Goal: Task Accomplishment & Management: Use online tool/utility

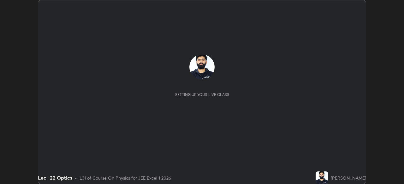
scroll to position [184, 403]
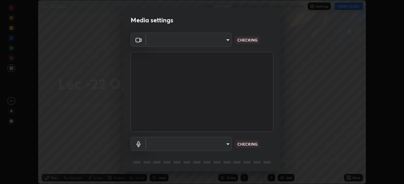
type input "a17bcbb42032d38a161d8b634044fc92f1b5a35c8046609e00d91205918d13dc"
type input "communications"
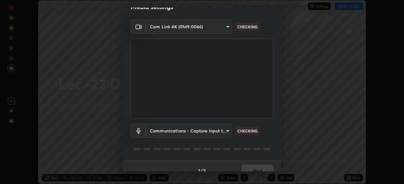
scroll to position [22, 0]
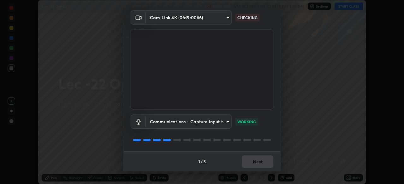
click at [260, 160] on div "1 / 5 Next" at bounding box center [202, 162] width 158 height 20
click at [259, 165] on button "Next" at bounding box center [258, 162] width 32 height 13
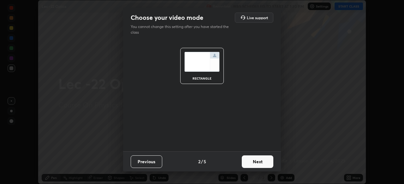
scroll to position [0, 0]
click at [261, 165] on button "Next" at bounding box center [258, 162] width 32 height 13
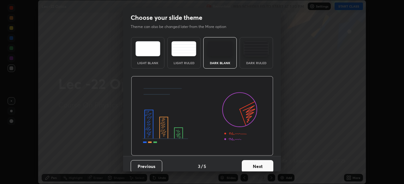
click at [259, 166] on button "Next" at bounding box center [258, 166] width 32 height 13
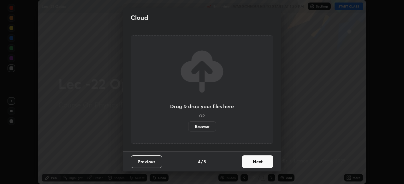
click at [262, 162] on button "Next" at bounding box center [258, 162] width 32 height 13
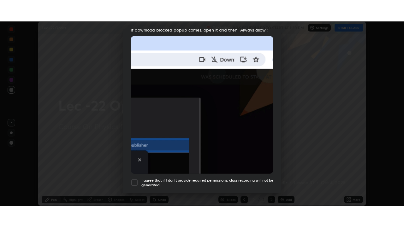
scroll to position [151, 0]
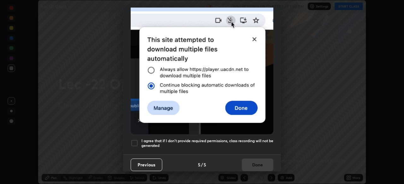
click at [134, 141] on div at bounding box center [135, 144] width 8 height 8
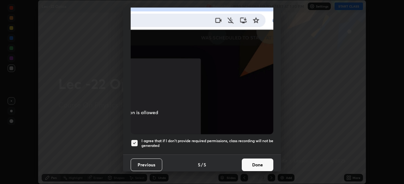
click at [261, 164] on button "Done" at bounding box center [258, 165] width 32 height 13
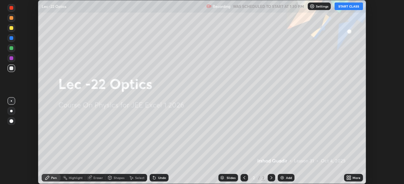
click at [349, 178] on icon at bounding box center [348, 178] width 5 height 5
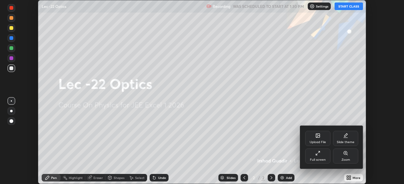
click at [349, 138] on div "Slide theme" at bounding box center [345, 138] width 25 height 15
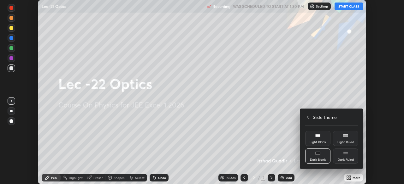
click at [346, 152] on rect at bounding box center [345, 153] width 5 height 3
click at [352, 175] on div at bounding box center [202, 92] width 404 height 184
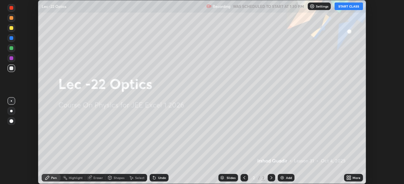
click at [271, 176] on icon at bounding box center [271, 178] width 5 height 5
click at [285, 182] on div "Add" at bounding box center [285, 178] width 17 height 8
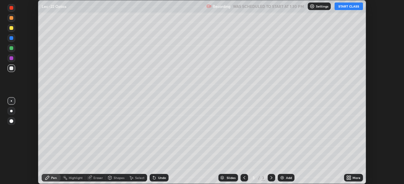
click at [354, 180] on div "More" at bounding box center [353, 178] width 19 height 8
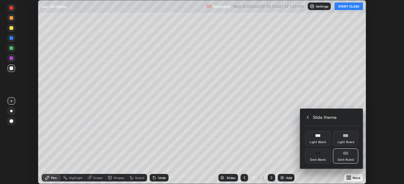
click at [310, 118] on div "Slide theme" at bounding box center [331, 117] width 53 height 7
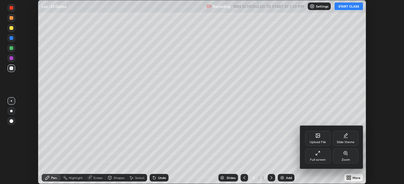
click at [318, 153] on icon at bounding box center [319, 153] width 2 height 2
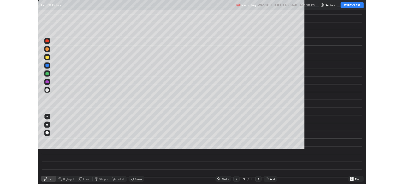
scroll to position [227, 404]
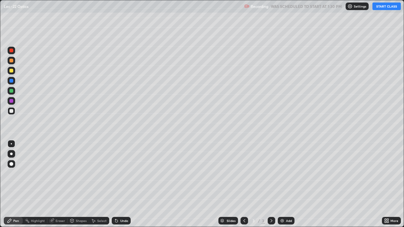
click at [11, 112] on div at bounding box center [11, 111] width 4 height 4
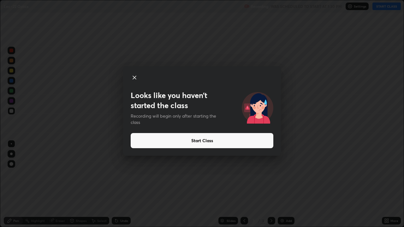
click at [186, 144] on button "Start Class" at bounding box center [202, 140] width 143 height 15
click at [185, 143] on button "Start Class" at bounding box center [202, 140] width 143 height 15
click at [137, 77] on icon at bounding box center [135, 78] width 8 height 8
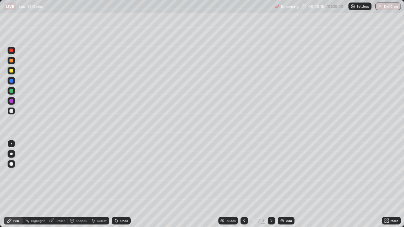
click at [76, 184] on div "Shapes" at bounding box center [81, 220] width 11 height 3
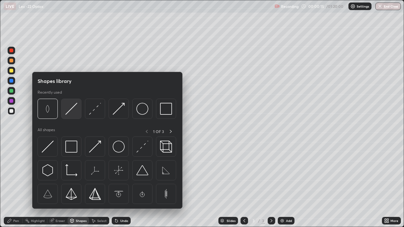
click at [67, 111] on img at bounding box center [71, 109] width 12 height 12
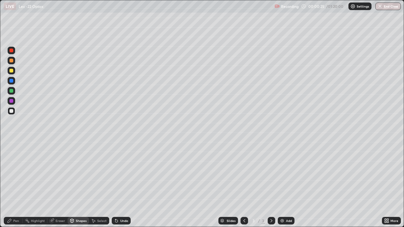
click at [122, 184] on div "Undo" at bounding box center [124, 220] width 8 height 3
click at [18, 184] on div "Pen" at bounding box center [16, 220] width 6 height 3
click at [120, 184] on div "Undo" at bounding box center [124, 220] width 8 height 3
click at [119, 184] on div "Undo" at bounding box center [121, 221] width 19 height 8
click at [73, 184] on icon at bounding box center [71, 220] width 5 height 5
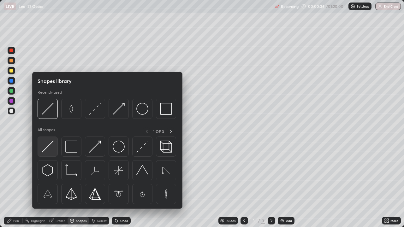
click at [46, 145] on img at bounding box center [48, 147] width 12 height 12
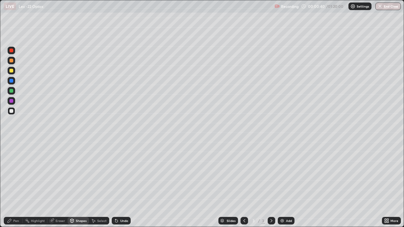
click at [20, 184] on div "Pen" at bounding box center [13, 221] width 19 height 8
click at [77, 184] on div "Shapes" at bounding box center [81, 220] width 11 height 3
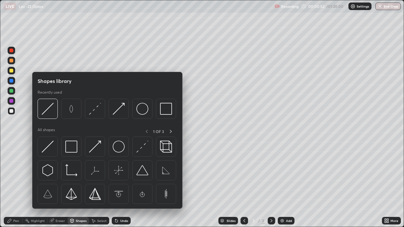
click at [60, 184] on div "Eraser" at bounding box center [59, 220] width 9 height 3
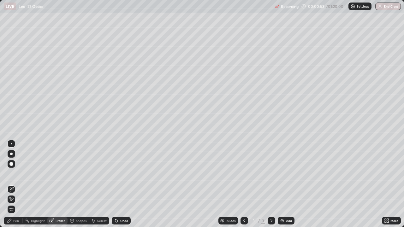
click at [20, 184] on div "Pen" at bounding box center [13, 221] width 19 height 8
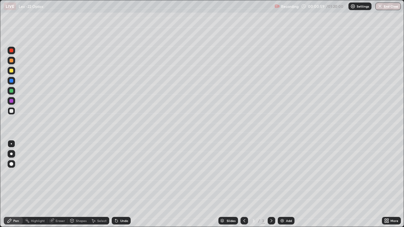
click at [78, 184] on div "Shapes" at bounding box center [81, 220] width 11 height 3
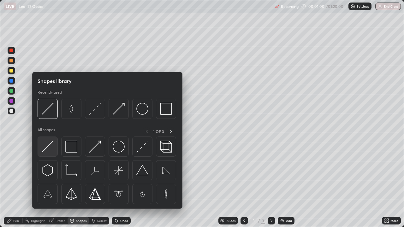
click at [50, 148] on img at bounding box center [48, 147] width 12 height 12
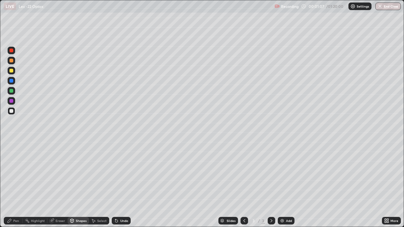
click at [118, 184] on div "Undo" at bounding box center [121, 221] width 19 height 8
click at [17, 184] on div "Pen" at bounding box center [16, 220] width 6 height 3
click at [288, 184] on div "Add" at bounding box center [289, 220] width 6 height 3
click at [14, 62] on div at bounding box center [12, 61] width 8 height 8
click at [11, 112] on div at bounding box center [11, 111] width 4 height 4
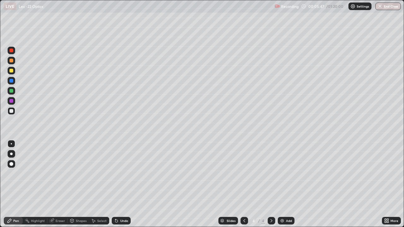
click at [77, 184] on div "Shapes" at bounding box center [81, 220] width 11 height 3
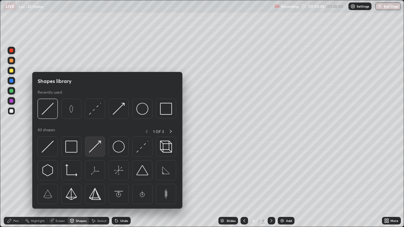
click at [92, 146] on img at bounding box center [95, 147] width 12 height 12
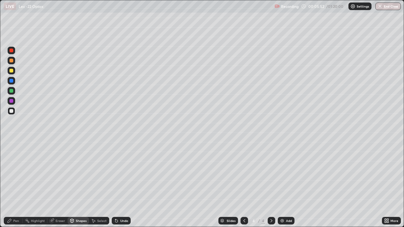
click at [19, 184] on div "Pen" at bounding box center [13, 221] width 19 height 8
click at [11, 112] on div at bounding box center [11, 111] width 4 height 4
click at [61, 184] on div "Eraser" at bounding box center [59, 220] width 9 height 3
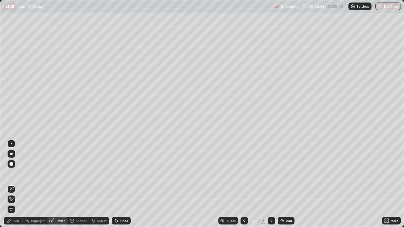
click at [79, 184] on div "Shapes" at bounding box center [81, 220] width 11 height 3
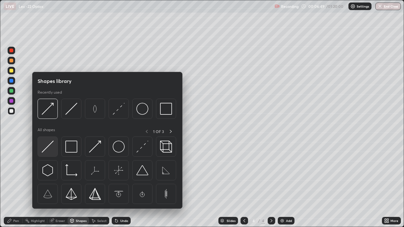
click at [51, 144] on img at bounding box center [48, 147] width 12 height 12
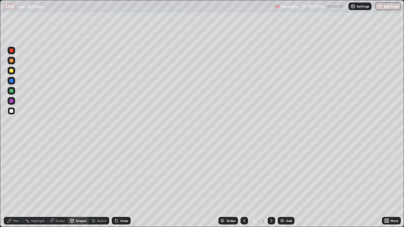
click at [123, 184] on div "Undo" at bounding box center [124, 220] width 8 height 3
click at [18, 184] on div "Pen" at bounding box center [16, 220] width 6 height 3
click at [61, 184] on div "Eraser" at bounding box center [59, 220] width 9 height 3
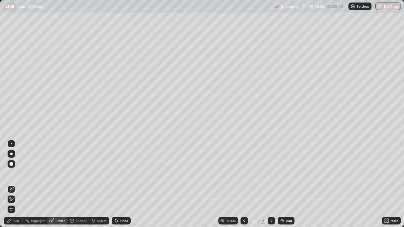
click at [20, 184] on div "Pen" at bounding box center [13, 221] width 19 height 8
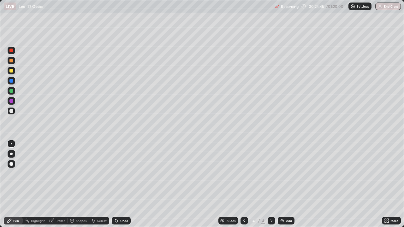
click at [285, 184] on div "Add" at bounding box center [285, 221] width 17 height 8
click at [12, 72] on div at bounding box center [11, 71] width 4 height 4
click at [78, 184] on div "Shapes" at bounding box center [77, 220] width 21 height 13
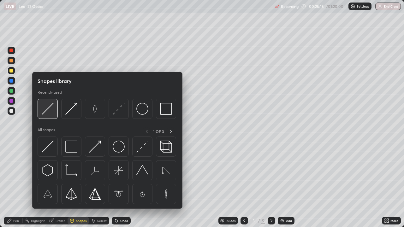
click at [46, 109] on img at bounding box center [48, 109] width 12 height 12
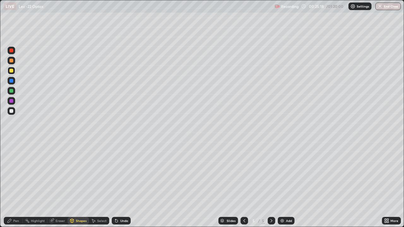
click at [19, 184] on div "Pen" at bounding box center [13, 221] width 19 height 8
click at [14, 113] on div at bounding box center [12, 111] width 8 height 8
click at [85, 184] on div "Shapes" at bounding box center [77, 221] width 21 height 8
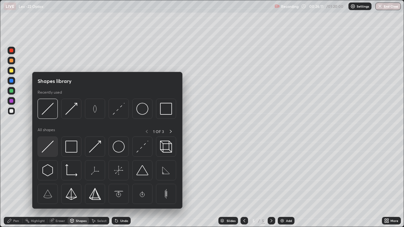
click at [51, 142] on img at bounding box center [48, 147] width 12 height 12
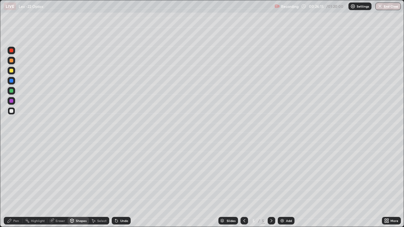
click at [12, 51] on div at bounding box center [11, 51] width 4 height 4
click at [12, 112] on div at bounding box center [11, 111] width 4 height 4
click at [12, 91] on div at bounding box center [11, 91] width 4 height 4
click at [15, 184] on div "Pen" at bounding box center [16, 220] width 6 height 3
click at [120, 184] on div "Undo" at bounding box center [124, 220] width 8 height 3
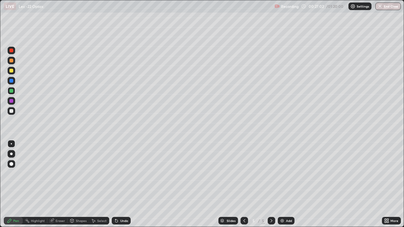
click at [56, 184] on div "Eraser" at bounding box center [57, 221] width 20 height 8
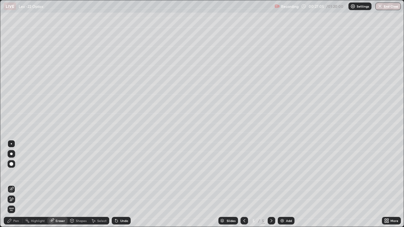
click at [18, 184] on div "Pen" at bounding box center [16, 220] width 6 height 3
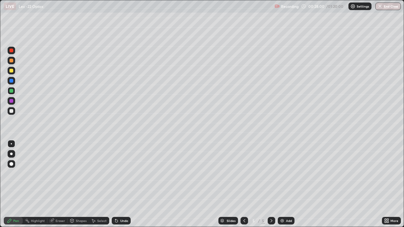
click at [11, 113] on div at bounding box center [11, 111] width 4 height 4
click at [60, 184] on div "Eraser" at bounding box center [57, 221] width 20 height 8
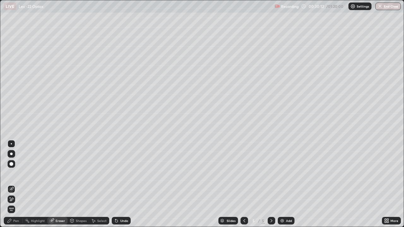
click at [18, 184] on div "Pen" at bounding box center [16, 220] width 6 height 3
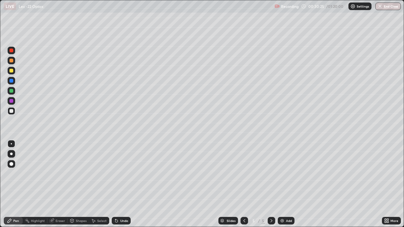
click at [79, 184] on div "Shapes" at bounding box center [81, 220] width 11 height 3
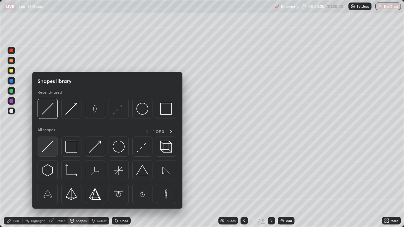
click at [45, 152] on img at bounding box center [48, 147] width 12 height 12
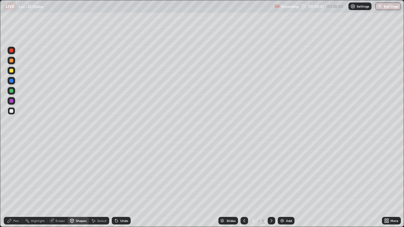
click at [123, 184] on div "Undo" at bounding box center [124, 220] width 8 height 3
click at [17, 184] on div "Pen" at bounding box center [16, 220] width 6 height 3
click at [79, 184] on div "Shapes" at bounding box center [81, 220] width 11 height 3
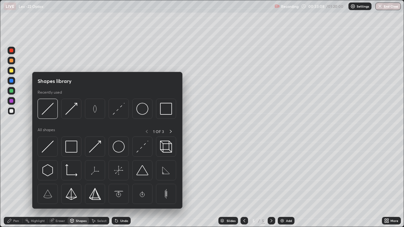
click at [65, 184] on div "Eraser" at bounding box center [57, 221] width 20 height 8
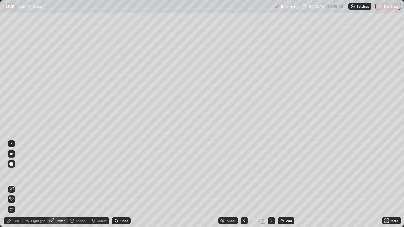
click at [19, 184] on div "Pen" at bounding box center [16, 220] width 6 height 3
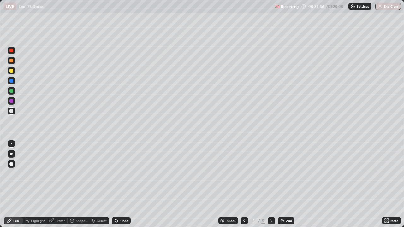
click at [61, 184] on div "Eraser" at bounding box center [59, 220] width 9 height 3
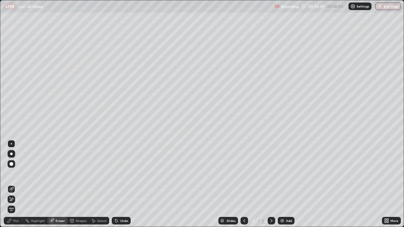
click at [18, 184] on div "Pen" at bounding box center [16, 220] width 6 height 3
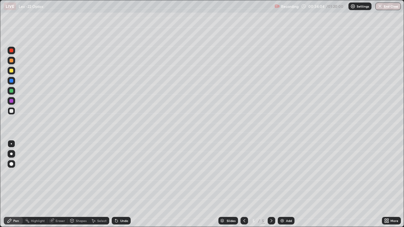
click at [74, 184] on div "Shapes" at bounding box center [77, 221] width 21 height 8
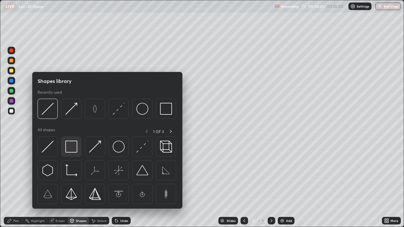
click at [70, 148] on img at bounding box center [71, 147] width 12 height 12
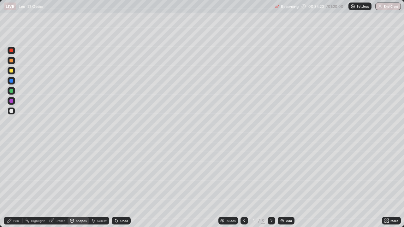
click at [20, 184] on div "Pen" at bounding box center [13, 221] width 19 height 8
click at [282, 184] on img at bounding box center [281, 220] width 5 height 5
click at [12, 70] on div at bounding box center [11, 71] width 4 height 4
click at [11, 69] on div at bounding box center [11, 71] width 4 height 4
click at [79, 184] on div "Shapes" at bounding box center [81, 220] width 11 height 3
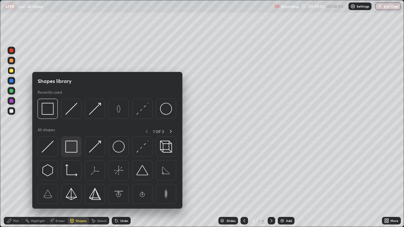
click at [66, 148] on img at bounding box center [71, 147] width 12 height 12
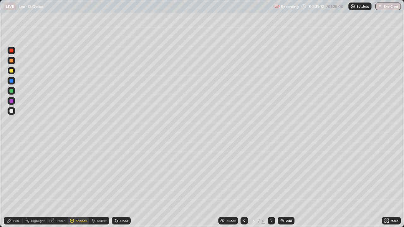
click at [94, 184] on icon at bounding box center [93, 220] width 5 height 5
click at [99, 184] on div "Select" at bounding box center [101, 220] width 9 height 3
click at [72, 184] on icon at bounding box center [72, 221] width 0 height 2
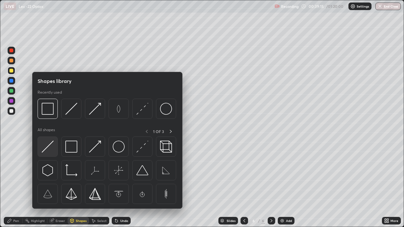
click at [48, 147] on img at bounding box center [48, 147] width 12 height 12
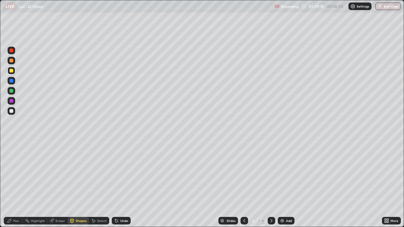
click at [19, 184] on div "Pen" at bounding box center [16, 220] width 6 height 3
click at [82, 184] on div "Shapes" at bounding box center [81, 220] width 11 height 3
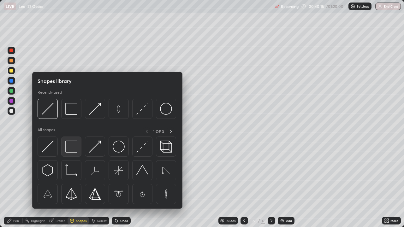
click at [70, 148] on img at bounding box center [71, 147] width 12 height 12
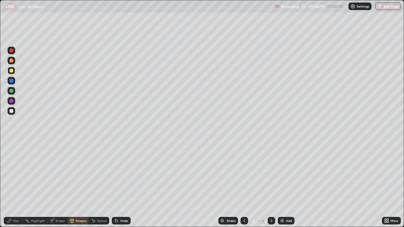
click at [124, 184] on div "Undo" at bounding box center [121, 221] width 19 height 8
click at [105, 184] on div "Select" at bounding box center [101, 220] width 9 height 3
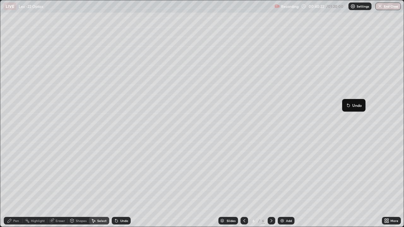
click at [346, 108] on button "Undo" at bounding box center [353, 106] width 18 height 8
click at [103, 184] on div "Select" at bounding box center [101, 220] width 9 height 3
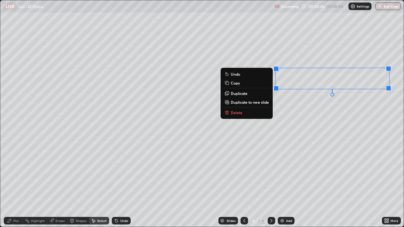
click at [290, 102] on div "0 ° Undo Copy Duplicate Duplicate to new slide Delete" at bounding box center [201, 113] width 403 height 226
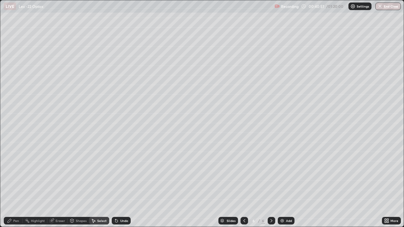
click at [19, 184] on div "Pen" at bounding box center [13, 221] width 19 height 8
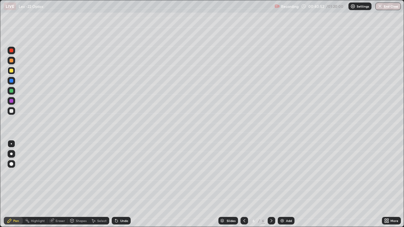
click at [10, 91] on div at bounding box center [11, 91] width 4 height 4
click at [82, 184] on div "Shapes" at bounding box center [81, 220] width 11 height 3
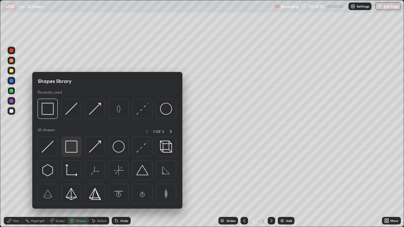
click at [74, 147] on img at bounding box center [71, 147] width 12 height 12
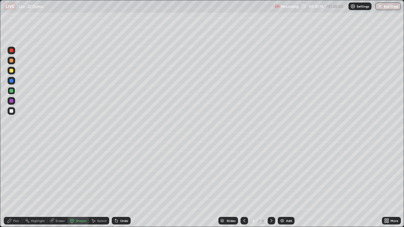
click at [20, 184] on div "Pen" at bounding box center [13, 221] width 19 height 8
click at [285, 184] on div "Add" at bounding box center [285, 221] width 17 height 8
click at [13, 62] on div at bounding box center [11, 61] width 4 height 4
click at [78, 184] on div "Shapes" at bounding box center [81, 220] width 11 height 3
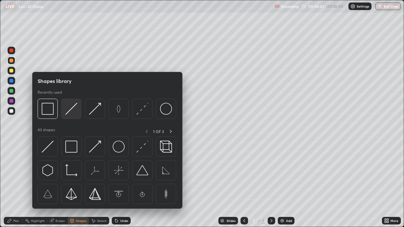
click at [71, 112] on img at bounding box center [71, 109] width 12 height 12
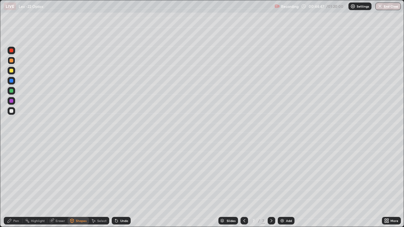
click at [18, 184] on div "Pen" at bounding box center [13, 221] width 19 height 8
click at [59, 184] on div "Eraser" at bounding box center [59, 220] width 9 height 3
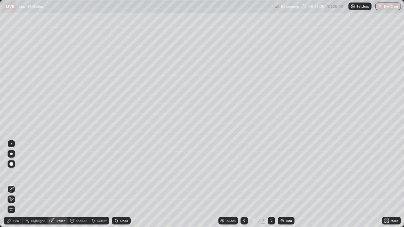
click at [19, 184] on div "Pen" at bounding box center [13, 221] width 19 height 8
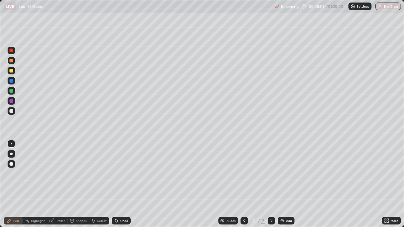
click at [66, 184] on div "Eraser" at bounding box center [57, 221] width 20 height 8
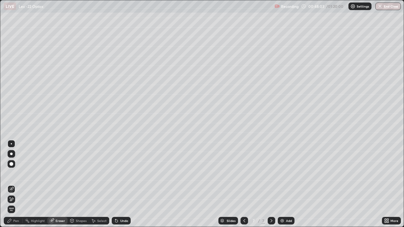
click at [20, 184] on div "Pen" at bounding box center [13, 221] width 19 height 8
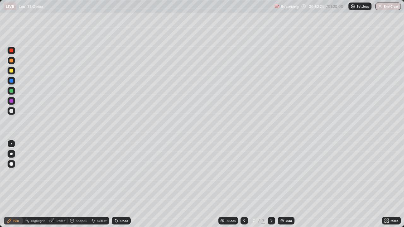
click at [287, 184] on div "Add" at bounding box center [285, 221] width 17 height 8
click at [11, 111] on div at bounding box center [11, 111] width 4 height 4
click at [78, 184] on div "Shapes" at bounding box center [81, 220] width 11 height 3
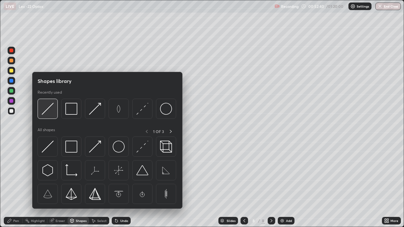
click at [48, 109] on img at bounding box center [48, 109] width 12 height 12
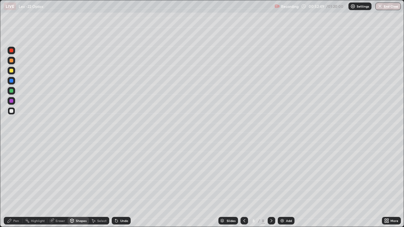
click at [13, 71] on div at bounding box center [11, 71] width 4 height 4
click at [120, 184] on div "Undo" at bounding box center [124, 220] width 8 height 3
click at [120, 184] on div "Undo" at bounding box center [121, 221] width 19 height 8
click at [19, 184] on div "Pen" at bounding box center [16, 220] width 6 height 3
click at [121, 184] on div "Undo" at bounding box center [124, 220] width 8 height 3
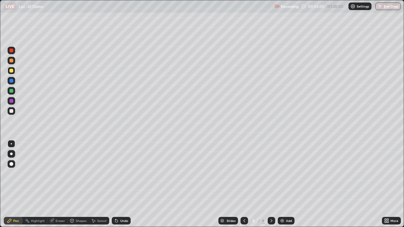
click at [121, 184] on div "Undo" at bounding box center [124, 220] width 8 height 3
click at [58, 184] on div "Eraser" at bounding box center [59, 220] width 9 height 3
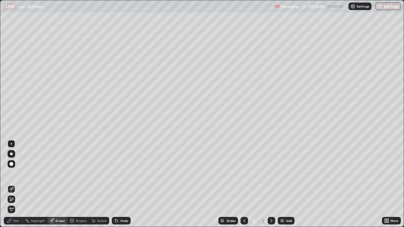
click at [18, 184] on div "Pen" at bounding box center [16, 220] width 6 height 3
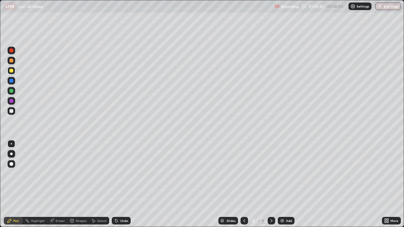
click at [391, 7] on button "End Class" at bounding box center [388, 7] width 26 height 8
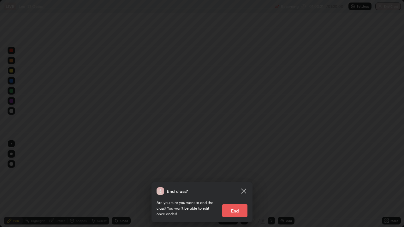
click at [242, 184] on button "End" at bounding box center [234, 210] width 25 height 13
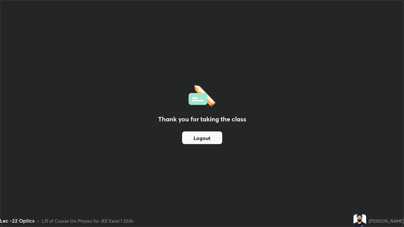
click at [212, 143] on button "Logout" at bounding box center [202, 137] width 40 height 13
click at [217, 143] on button "Logout" at bounding box center [202, 137] width 40 height 13
click at [214, 140] on button "Logout" at bounding box center [202, 137] width 40 height 13
click at [216, 139] on button "Logout" at bounding box center [202, 137] width 40 height 13
click at [213, 141] on button "Logout" at bounding box center [202, 137] width 40 height 13
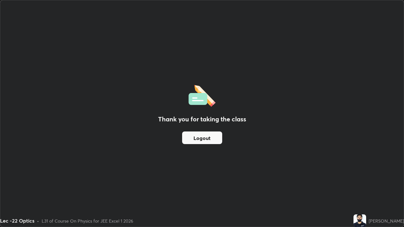
click at [201, 141] on button "Logout" at bounding box center [202, 137] width 40 height 13
click at [206, 138] on button "Logout" at bounding box center [202, 137] width 40 height 13
click at [205, 137] on button "Logout" at bounding box center [202, 137] width 40 height 13
click at [206, 138] on button "Logout" at bounding box center [202, 137] width 40 height 13
click at [214, 140] on button "Logout" at bounding box center [202, 137] width 40 height 13
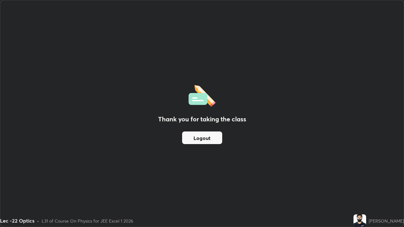
click at [215, 139] on button "Logout" at bounding box center [202, 137] width 40 height 13
click at [216, 141] on button "Logout" at bounding box center [202, 137] width 40 height 13
click at [217, 141] on button "Logout" at bounding box center [202, 137] width 40 height 13
click at [207, 138] on button "Logout" at bounding box center [202, 137] width 40 height 13
click at [211, 137] on button "Logout" at bounding box center [202, 137] width 40 height 13
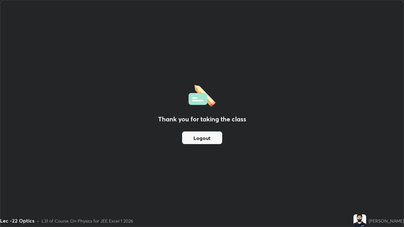
click at [204, 142] on button "Logout" at bounding box center [202, 137] width 40 height 13
click at [199, 135] on button "Logout" at bounding box center [202, 137] width 40 height 13
click at [196, 140] on button "Logout" at bounding box center [202, 137] width 40 height 13
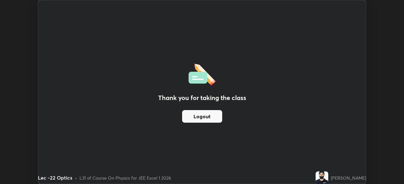
scroll to position [31343, 31124]
click at [194, 116] on button "Logout" at bounding box center [202, 116] width 40 height 13
